Goal: Transaction & Acquisition: Purchase product/service

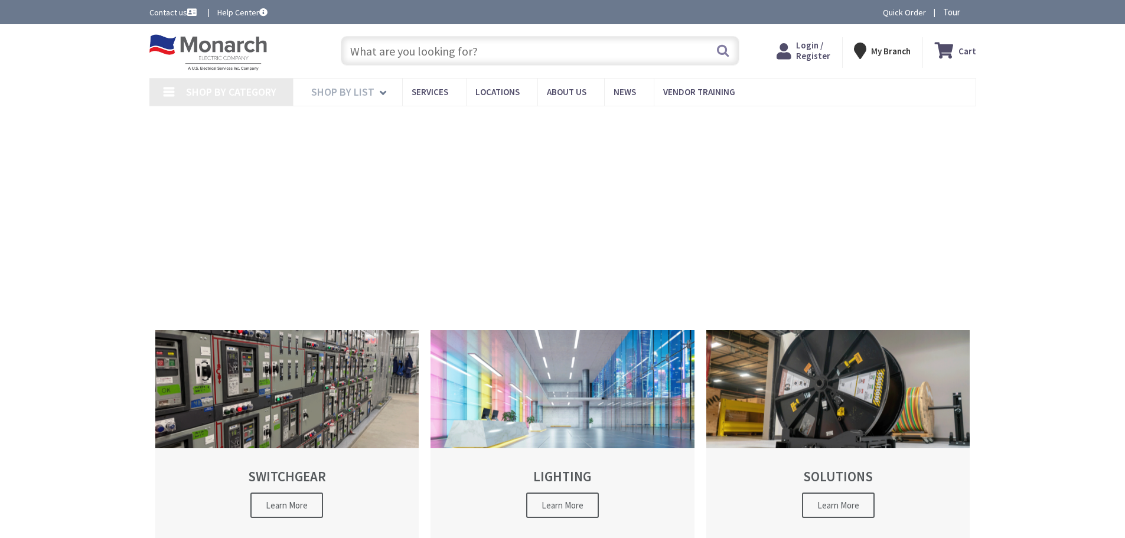
type input "[PERSON_NAME][GEOGRAPHIC_DATA], [GEOGRAPHIC_DATA]"
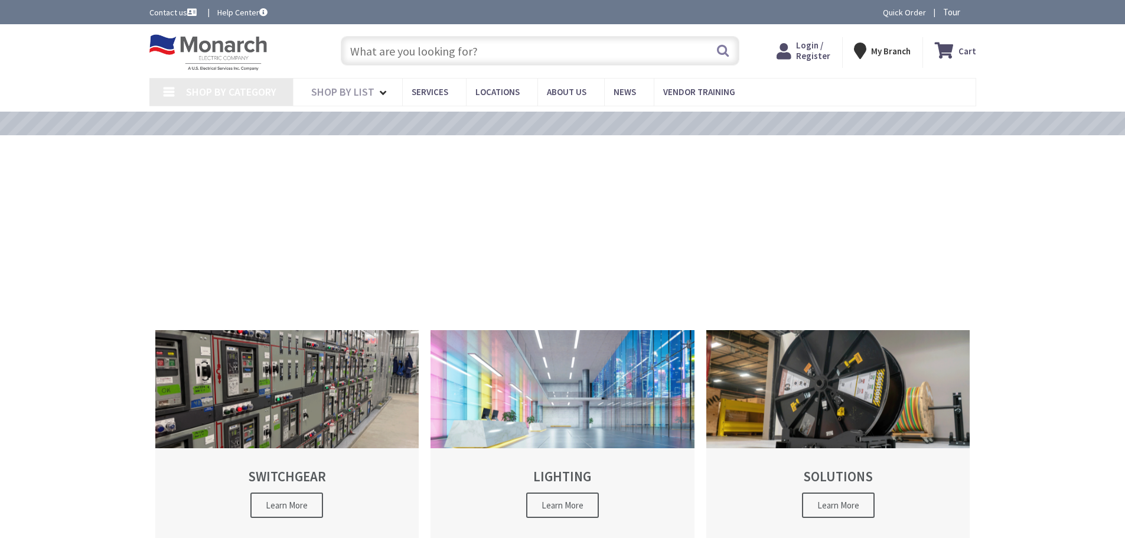
click at [388, 53] on input "text" at bounding box center [540, 51] width 399 height 30
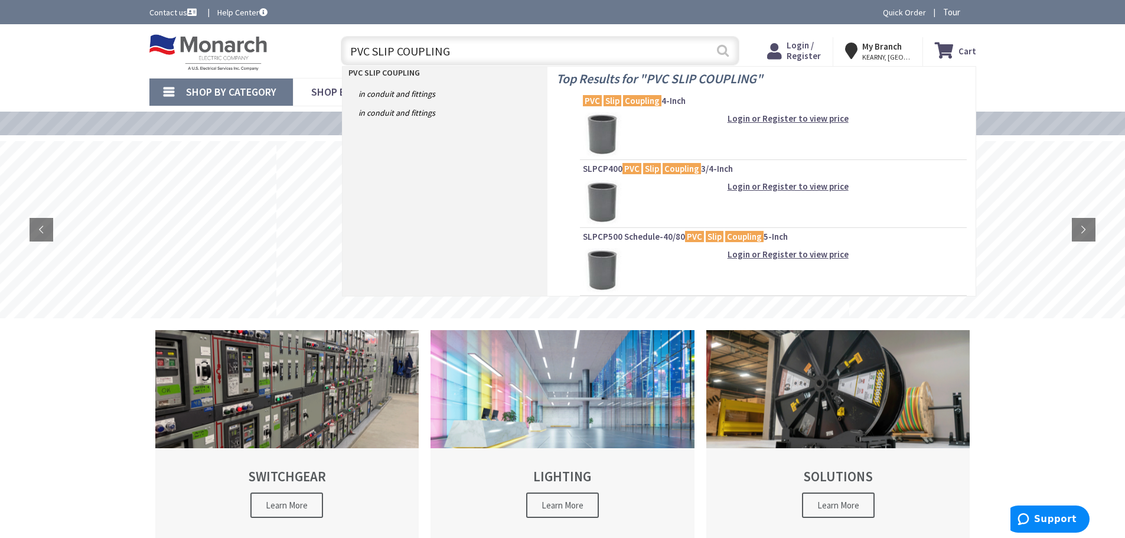
type input "PVC SLIP COUPLING"
click at [717, 50] on button "Search" at bounding box center [722, 50] width 15 height 27
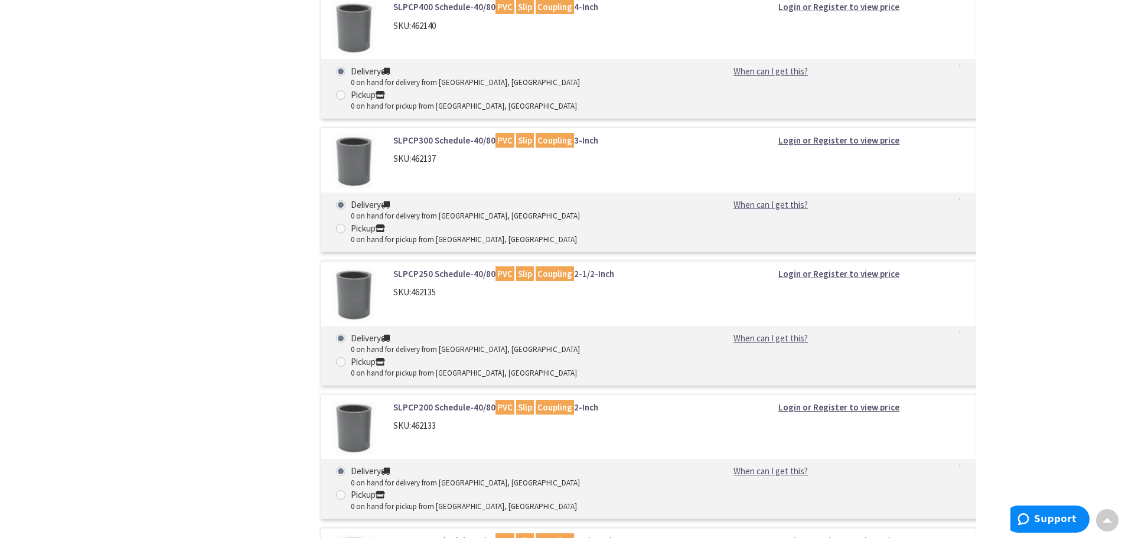
scroll to position [827, 0]
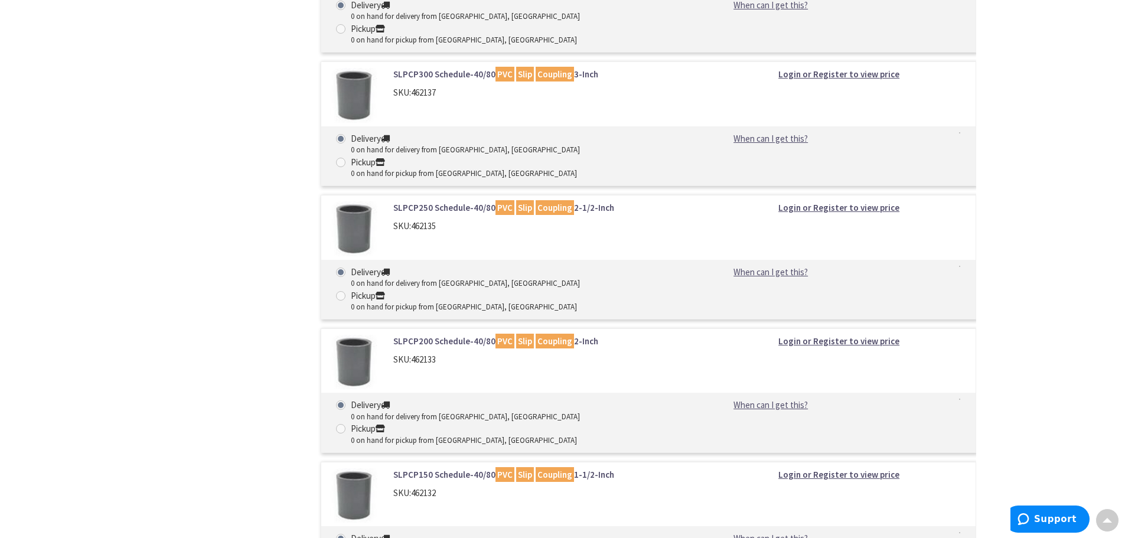
click at [455, 335] on link "SLPCP200 Schedule-40/80 PVC Slip Coupling 2-Inch" at bounding box center [543, 341] width 301 height 12
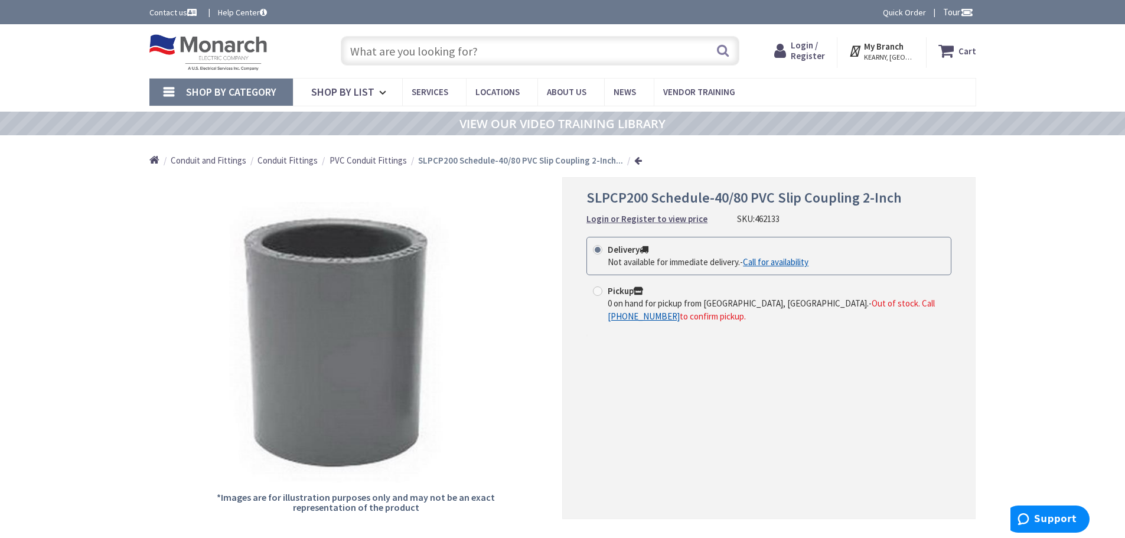
click at [615, 416] on div "SLPCP200 Schedule-40/80 PVC Slip Coupling 2-Inch Login or Register to view pric…" at bounding box center [768, 348] width 413 height 342
click at [424, 53] on input "text" at bounding box center [540, 51] width 399 height 30
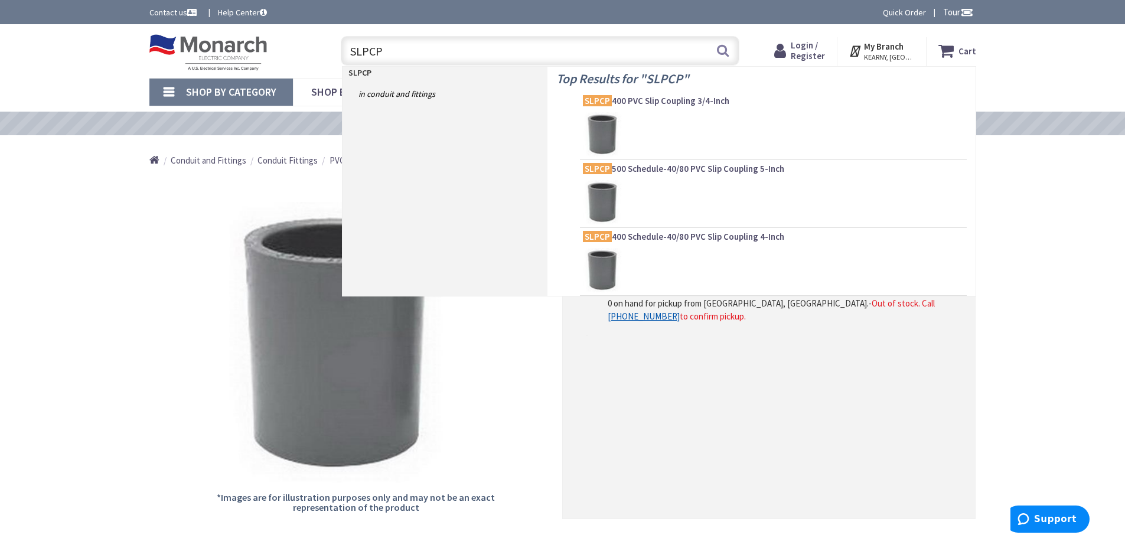
type input "SLPCP4"
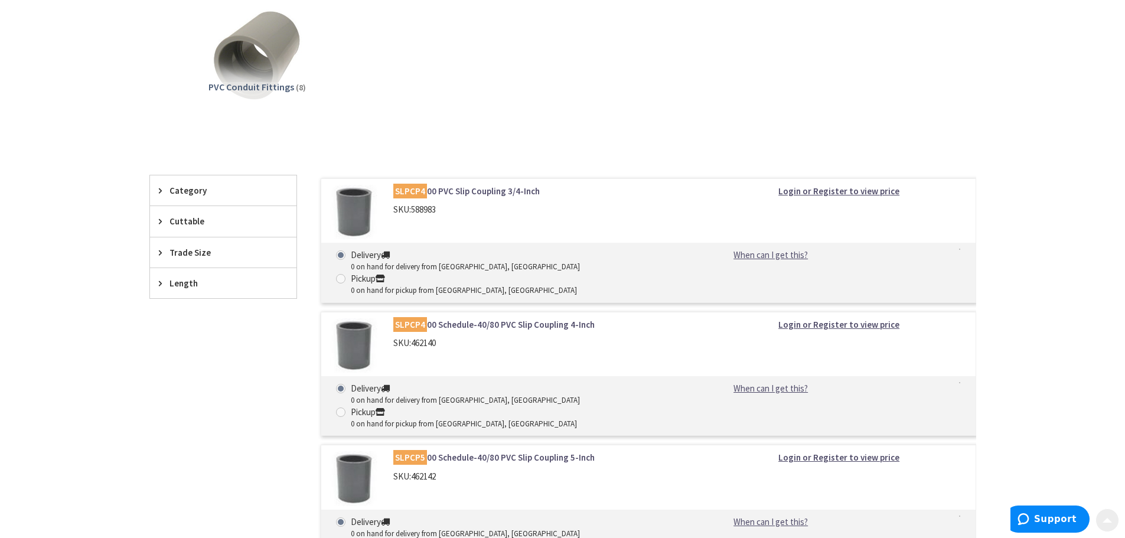
scroll to position [177, 0]
